Goal: Task Accomplishment & Management: Manage account settings

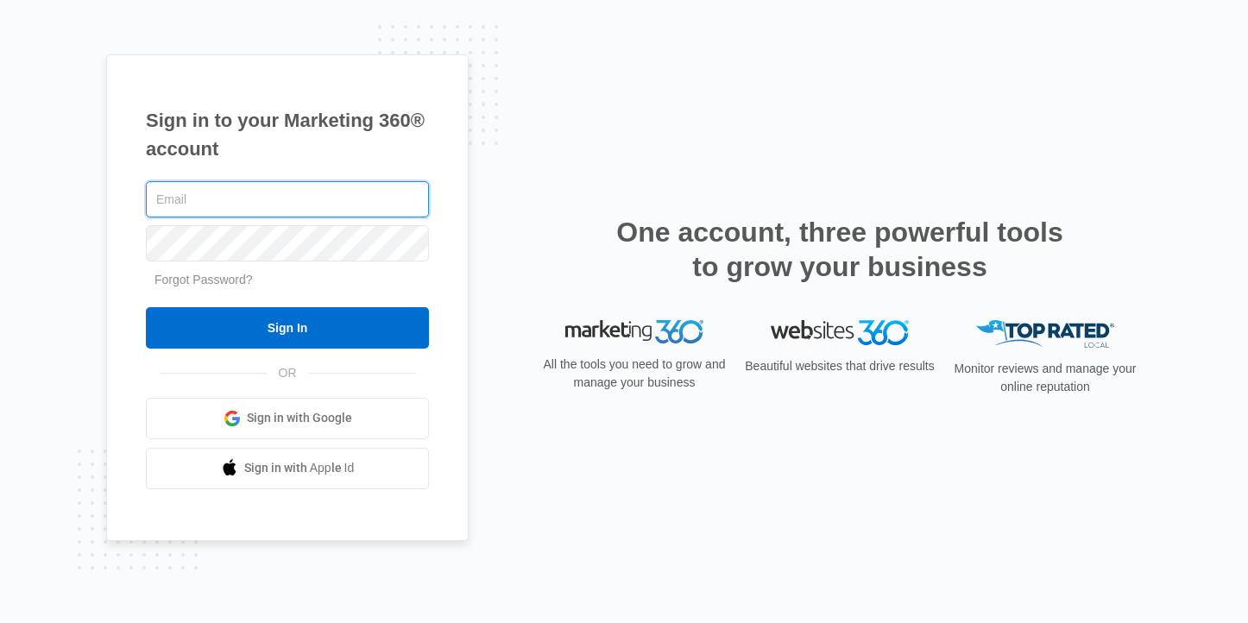
click at [0, 622] on com-1password-button at bounding box center [0, 623] width 0 height 0
click at [341, 203] on input "text" at bounding box center [287, 199] width 283 height 36
type input "[PERSON_NAME][EMAIL_ADDRESS][DOMAIN_NAME]"
